Goal: Task Accomplishment & Management: Manage account settings

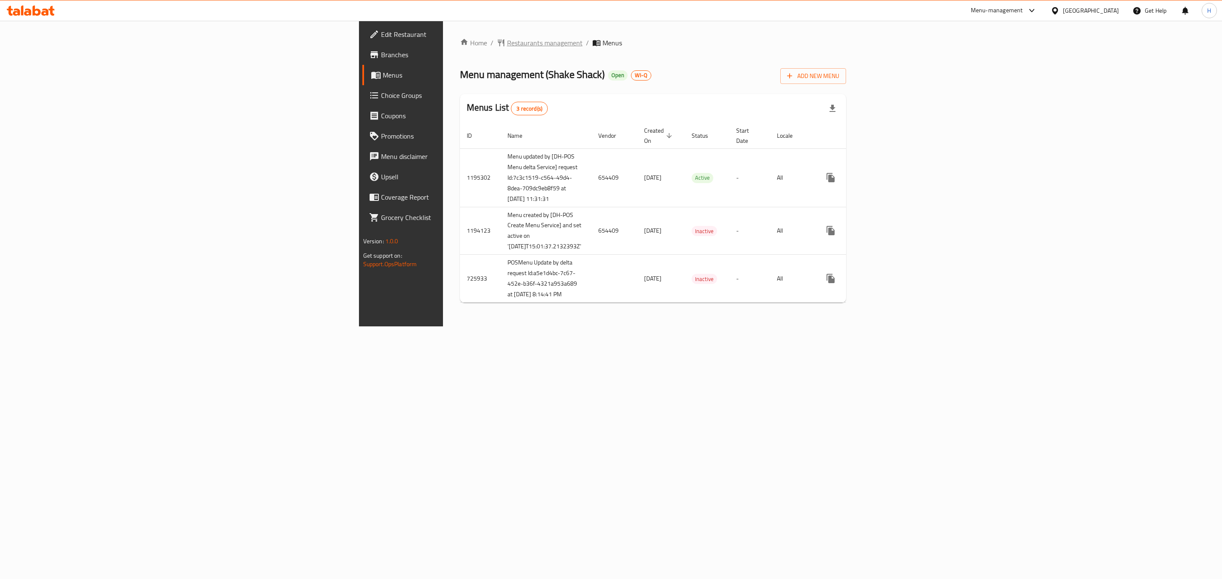
click at [507, 38] on span "Restaurants management" at bounding box center [545, 43] width 76 height 10
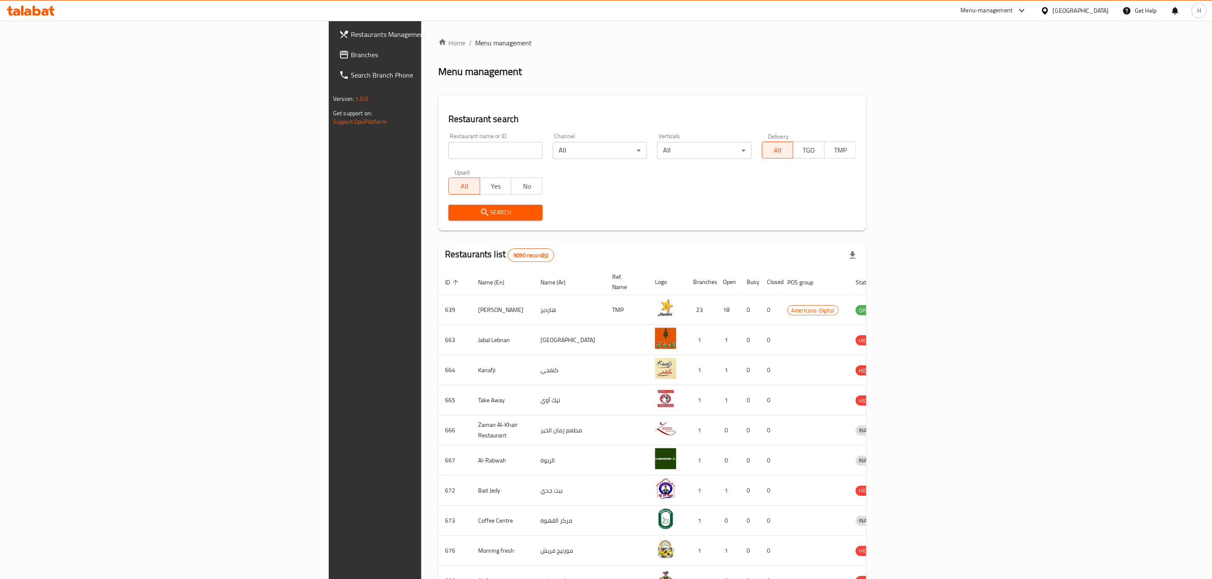
click at [448, 149] on input "search" at bounding box center [495, 150] width 94 height 17
type input "domino"
click button "Search" at bounding box center [495, 213] width 94 height 16
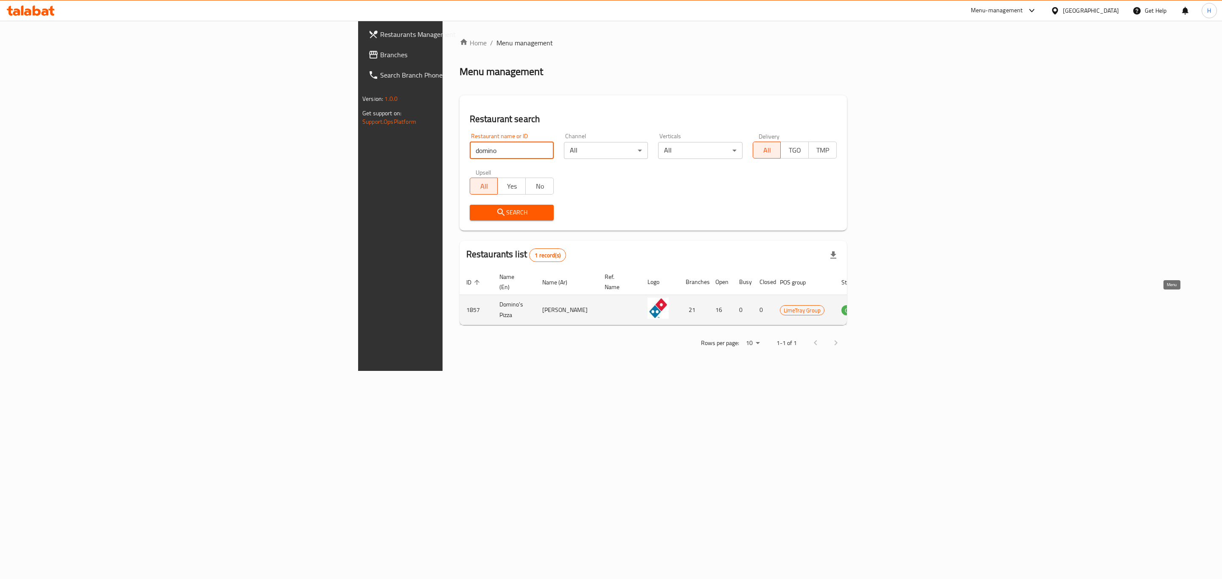
click at [895, 307] on icon "enhanced table" at bounding box center [890, 310] width 9 height 7
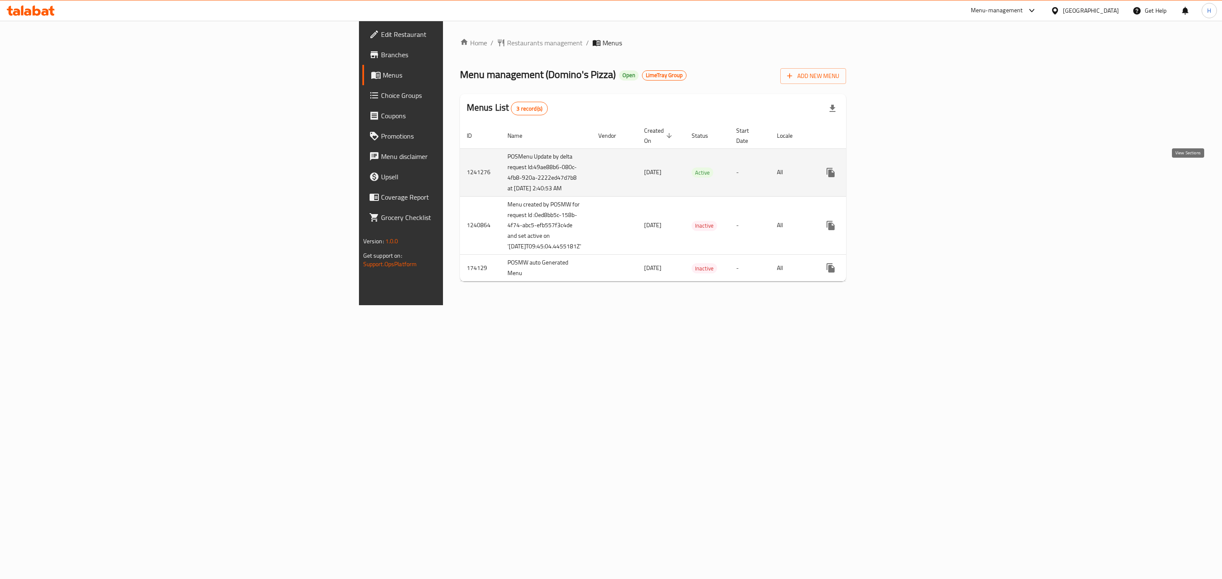
click at [897, 175] on icon "enhanced table" at bounding box center [892, 173] width 10 height 10
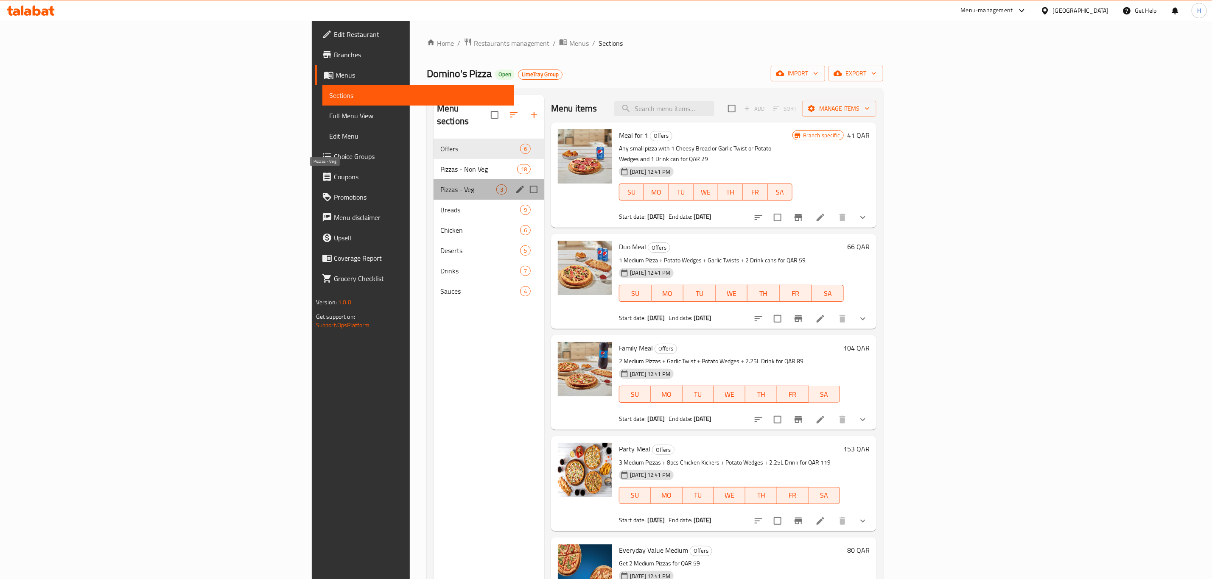
click at [440, 185] on span "Pizzas - Veg" at bounding box center [468, 190] width 56 height 10
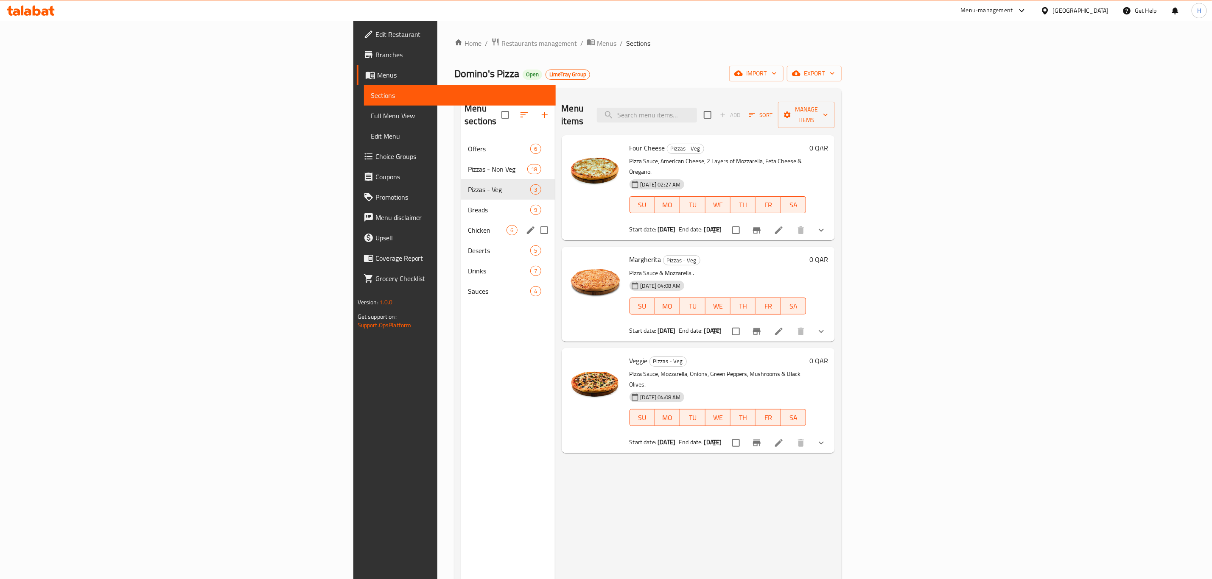
click at [461, 220] on div "Chicken 6" at bounding box center [507, 230] width 93 height 20
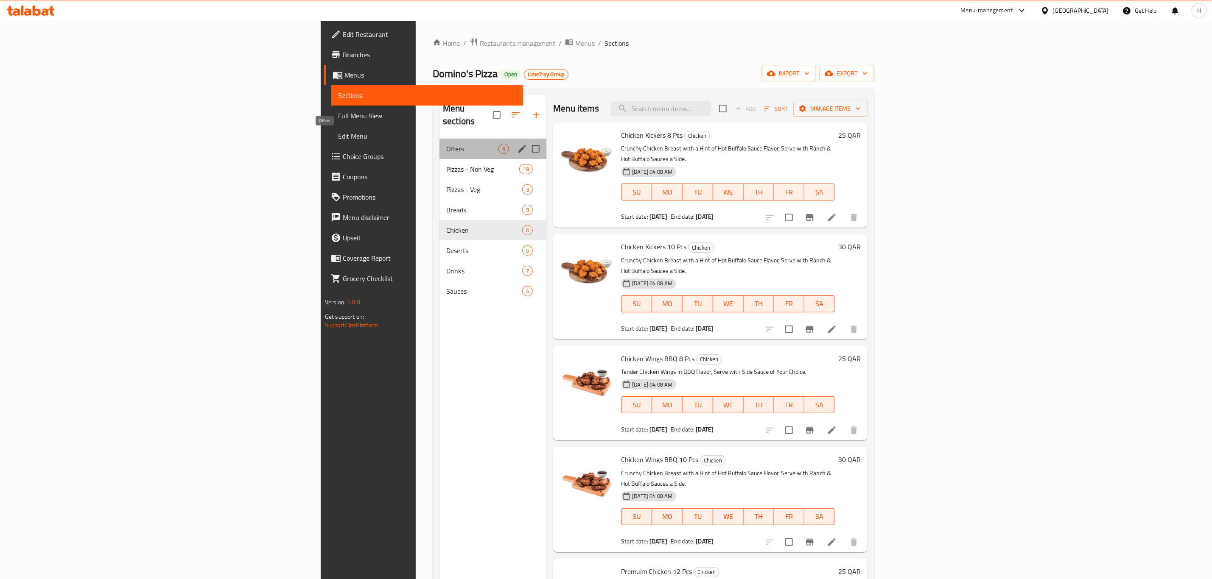
click at [446, 144] on span "Offers" at bounding box center [472, 149] width 52 height 10
